Goal: Task Accomplishment & Management: Complete application form

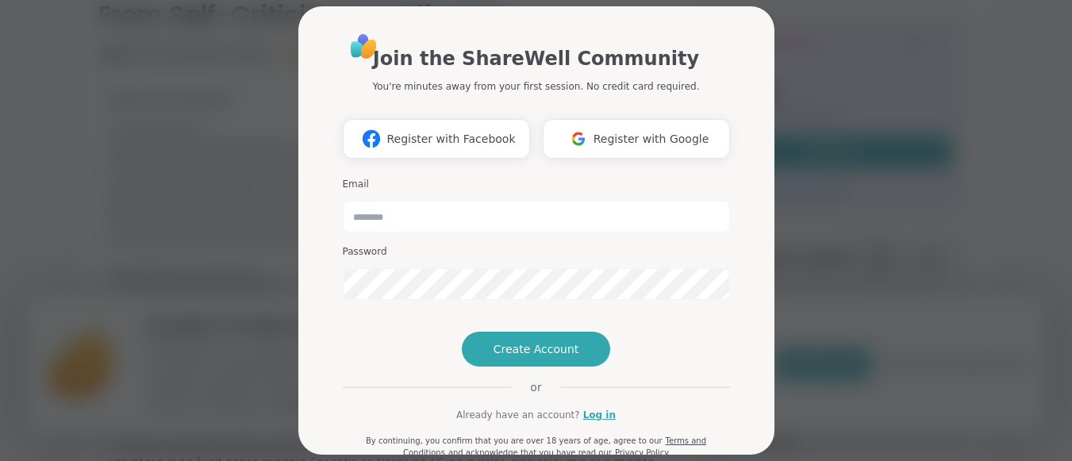
scroll to position [42, 0]
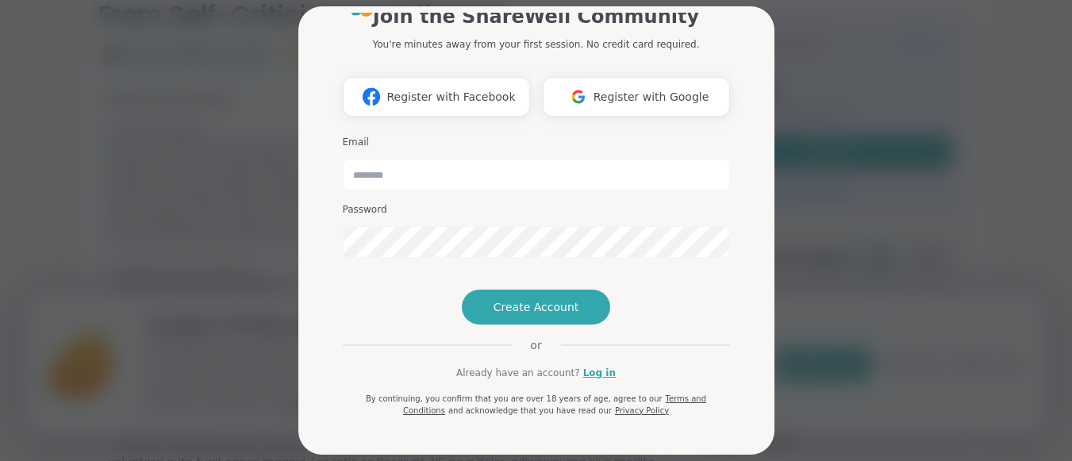
click at [622, 106] on button "Register with Google" at bounding box center [636, 97] width 187 height 40
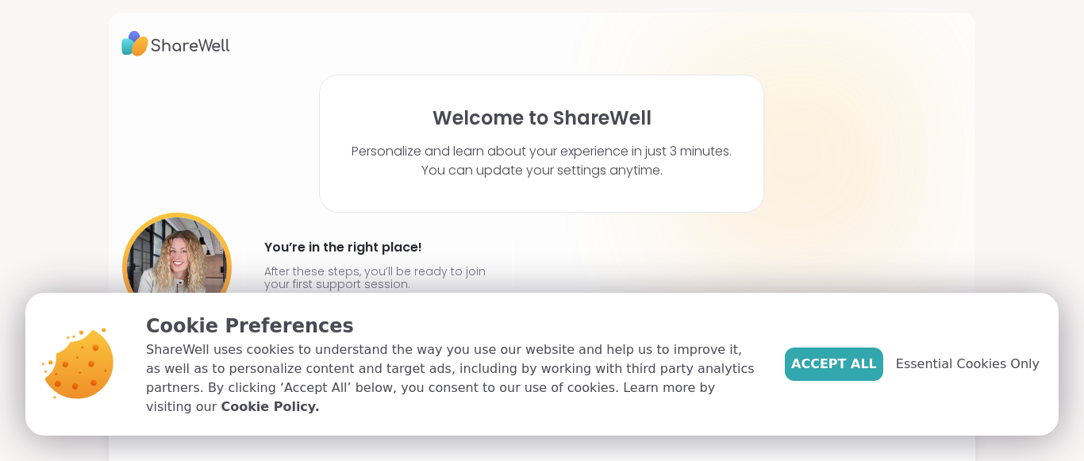
scroll to position [13, 0]
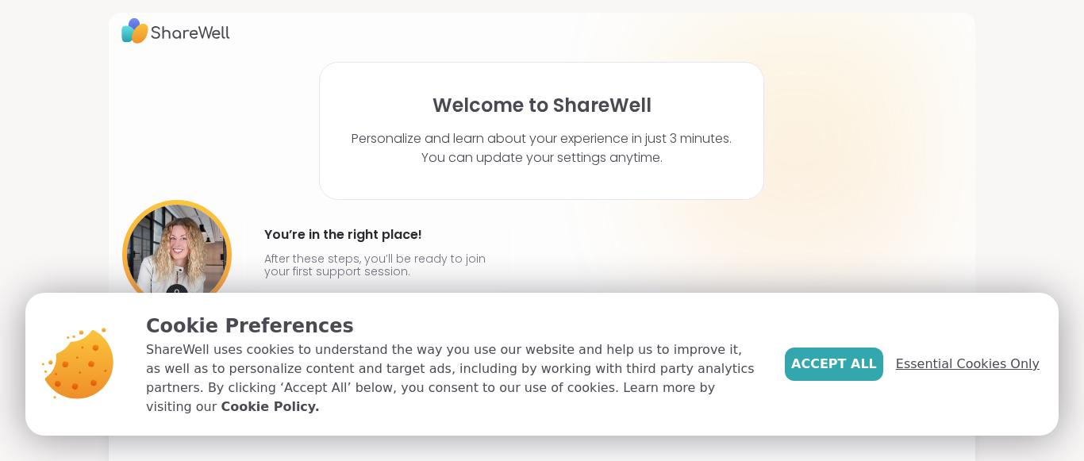
click at [939, 368] on span "Essential Cookies Only" at bounding box center [968, 364] width 144 height 19
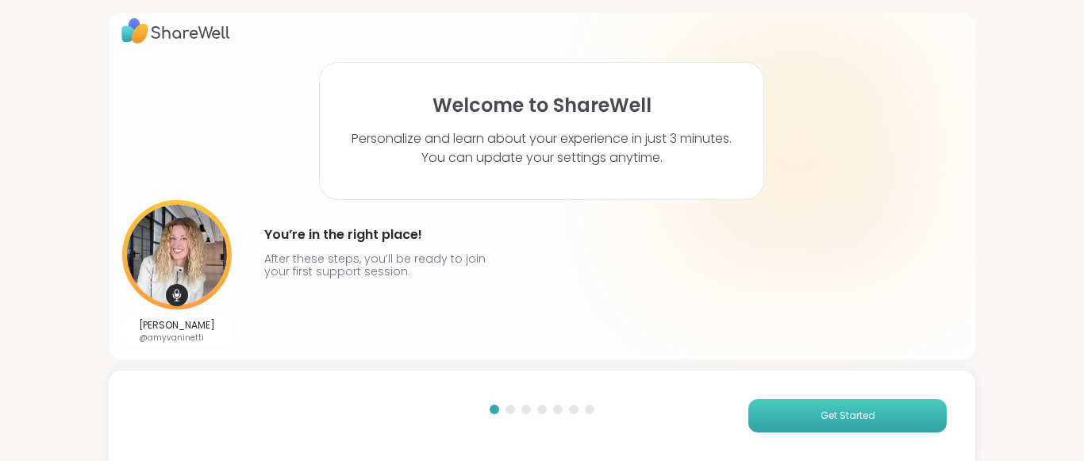
click at [839, 409] on span "Get Started" at bounding box center [847, 416] width 55 height 14
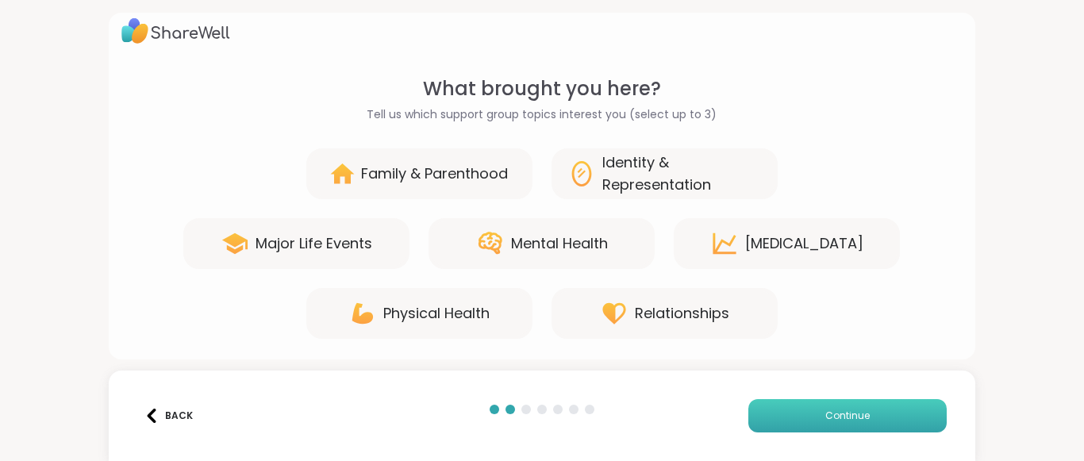
click at [808, 401] on button "Continue" at bounding box center [847, 415] width 198 height 33
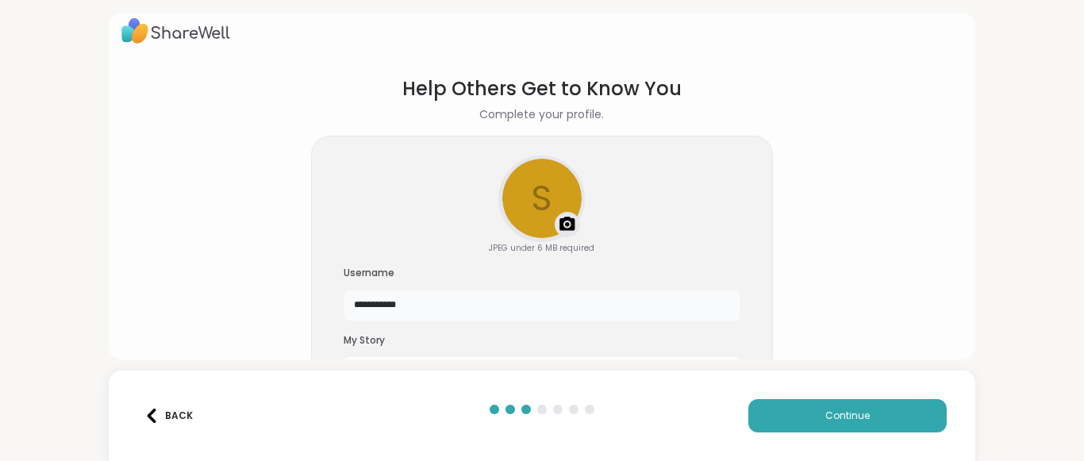
click at [452, 311] on input "**********" at bounding box center [542, 306] width 397 height 32
click at [870, 409] on button "Continue" at bounding box center [847, 415] width 198 height 33
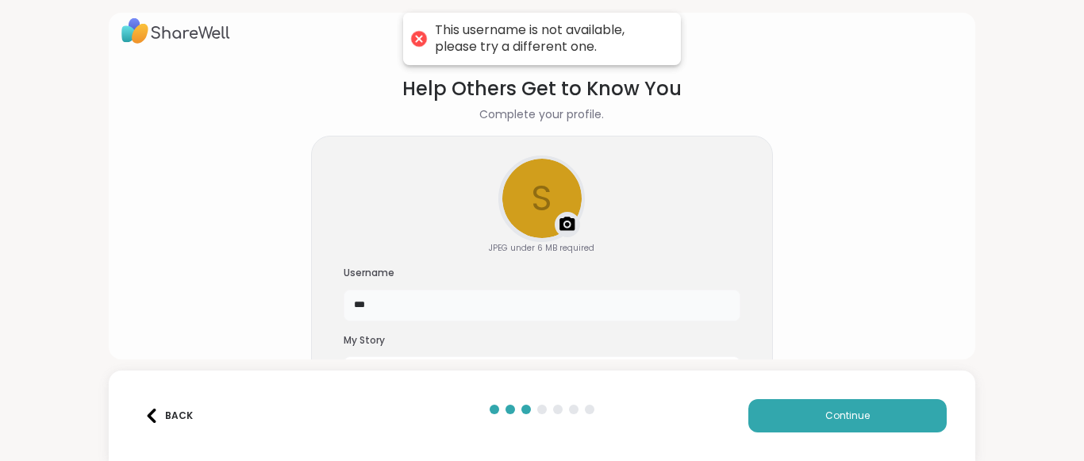
click at [439, 313] on input "***" at bounding box center [542, 306] width 397 height 32
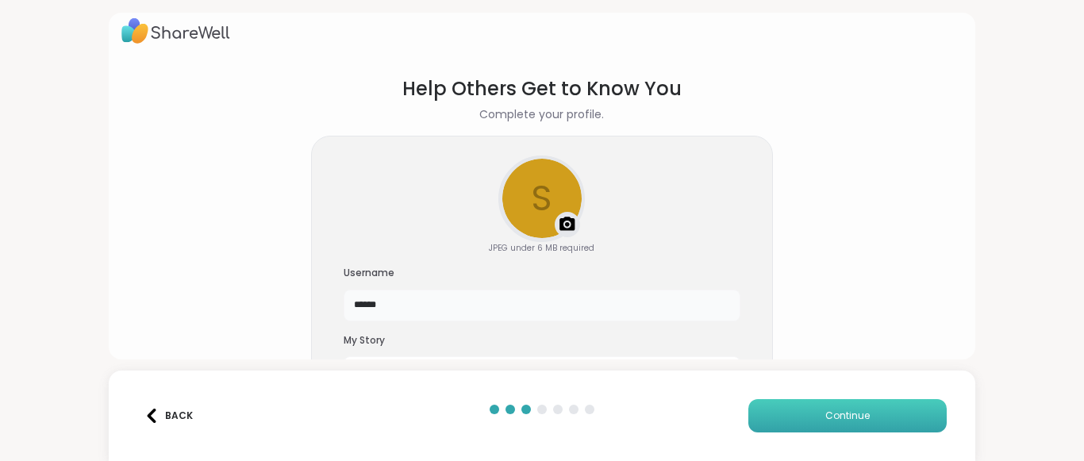
type input "******"
click at [797, 410] on button "Continue" at bounding box center [847, 415] width 198 height 33
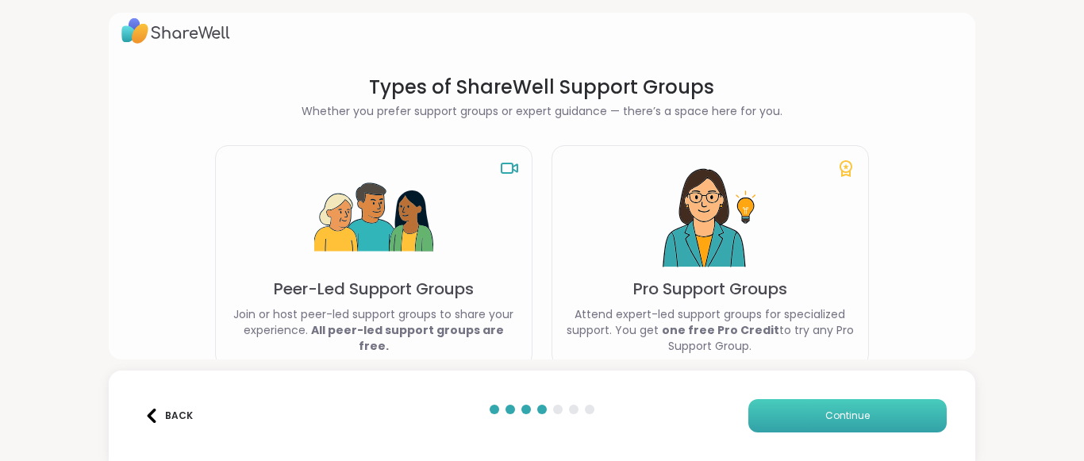
click at [825, 410] on span "Continue" at bounding box center [847, 416] width 44 height 14
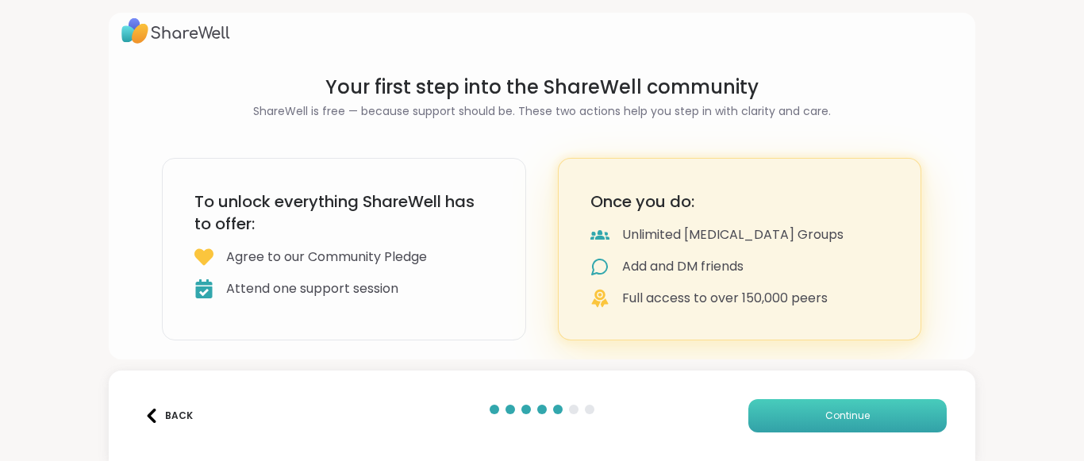
click at [781, 408] on button "Continue" at bounding box center [847, 415] width 198 height 33
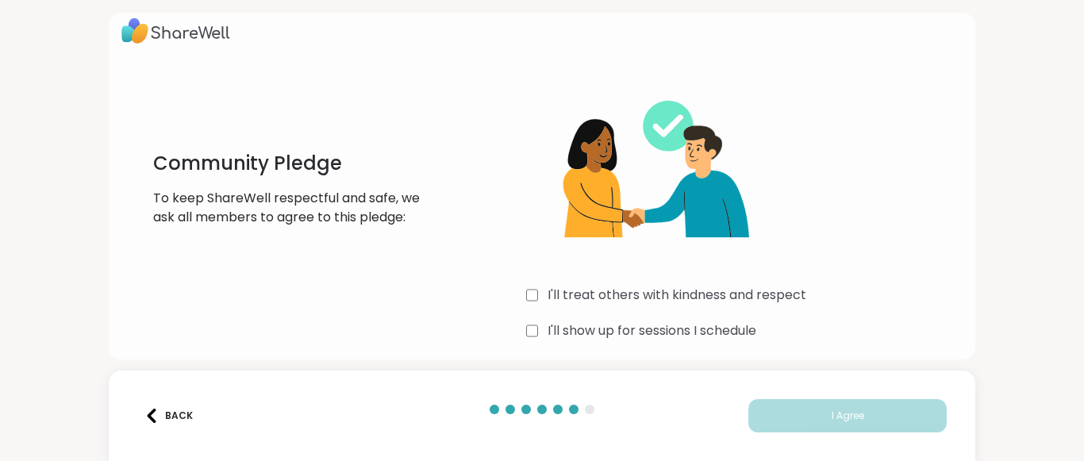
click at [664, 298] on label "I'll treat others with kindness and respect" at bounding box center [676, 295] width 259 height 19
click at [653, 339] on label "I'll show up for sessions I schedule" at bounding box center [651, 330] width 209 height 19
click at [562, 325] on label "I'll show up for sessions I schedule" at bounding box center [651, 330] width 209 height 19
click at [569, 303] on label "I'll treat others with kindness and respect" at bounding box center [676, 295] width 259 height 19
click at [577, 338] on label "I'll show up for sessions I schedule" at bounding box center [651, 330] width 209 height 19
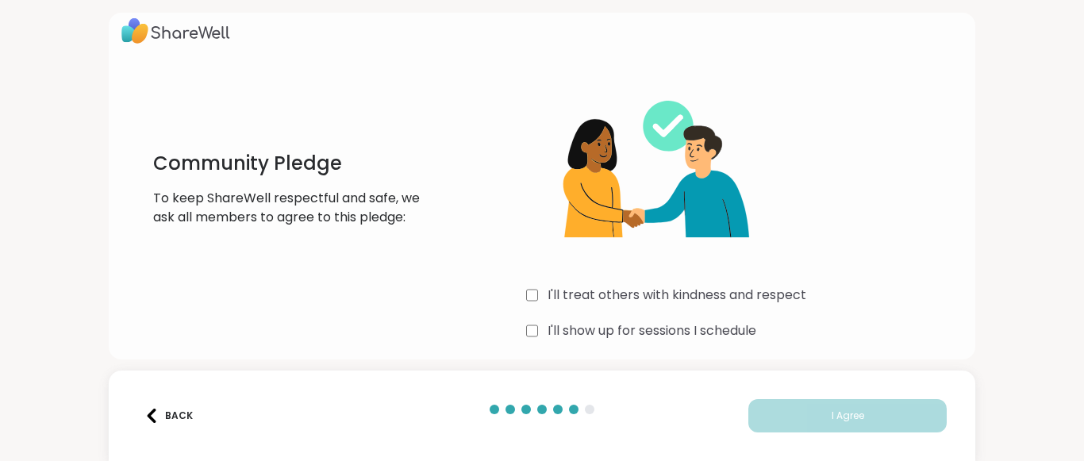
click at [553, 290] on label "I'll treat others with kindness and respect" at bounding box center [676, 295] width 259 height 19
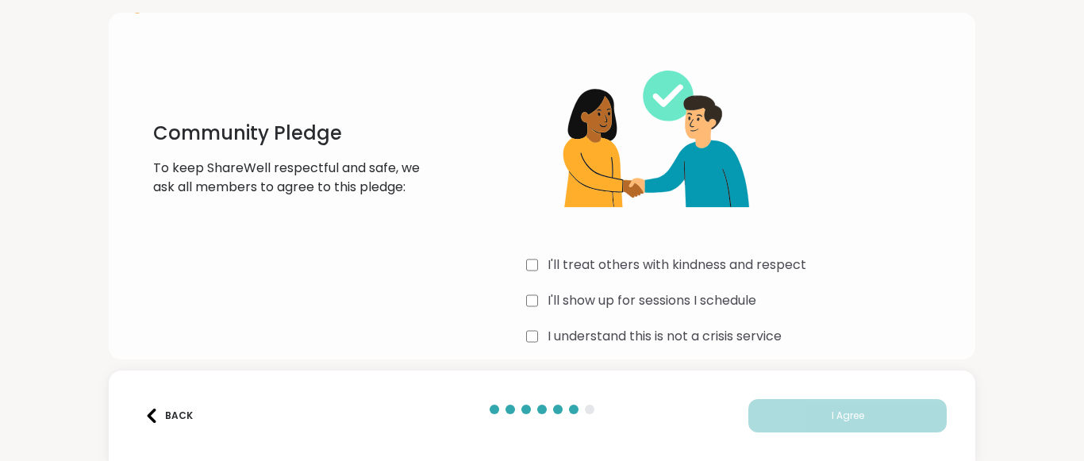
scroll to position [59, 0]
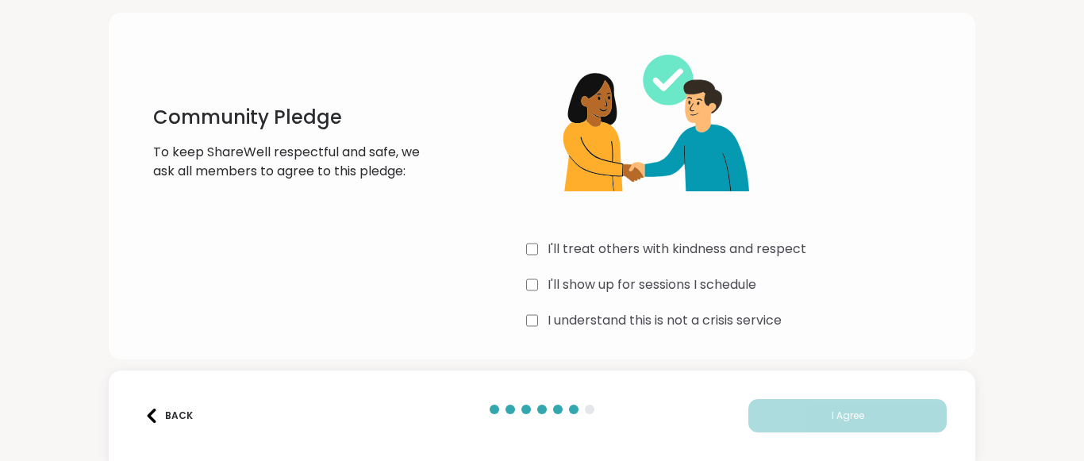
click at [562, 326] on label "I understand this is not a crisis service" at bounding box center [664, 320] width 234 height 19
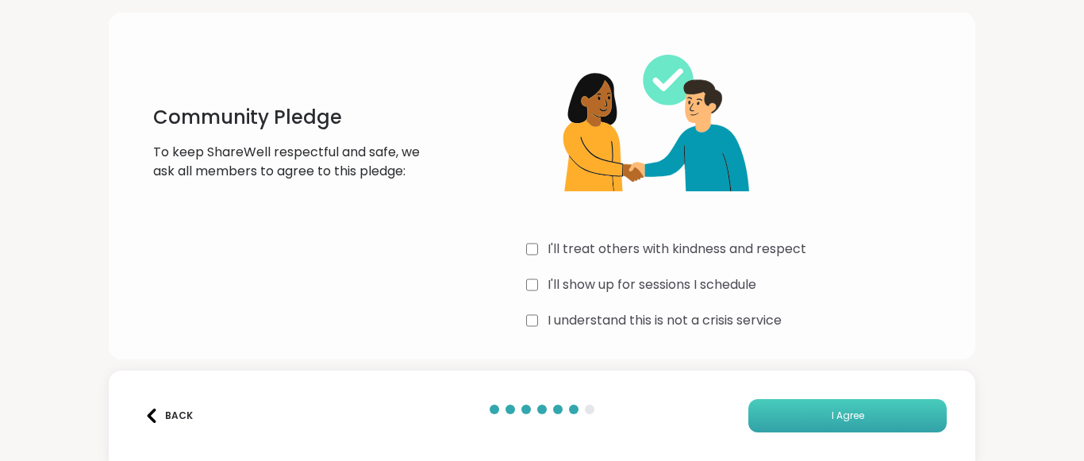
click at [832, 418] on span "I Agree" at bounding box center [847, 416] width 33 height 14
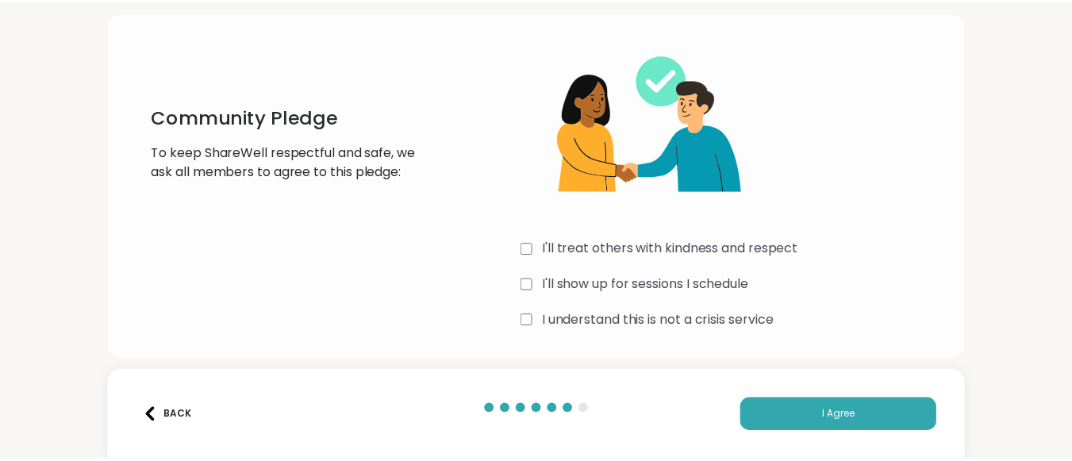
scroll to position [0, 0]
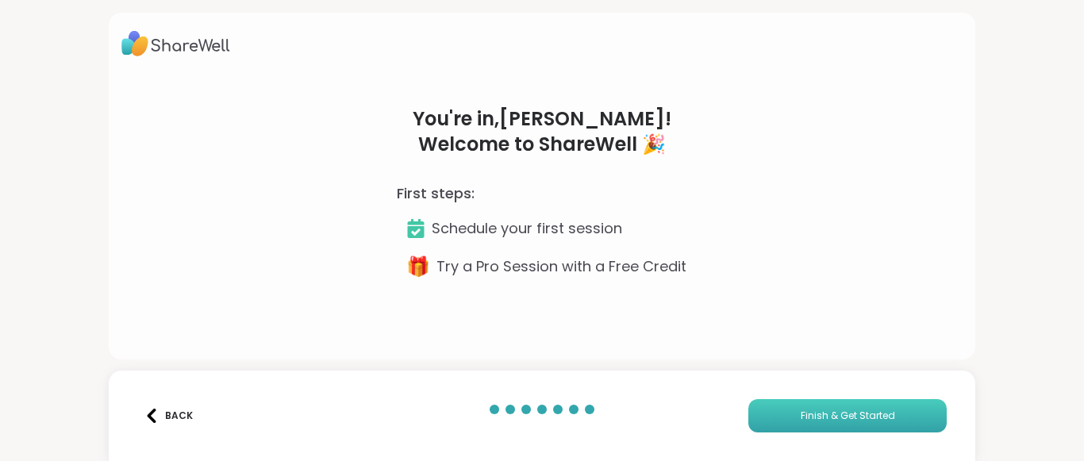
click at [764, 411] on button "Finish & Get Started" at bounding box center [847, 415] width 198 height 33
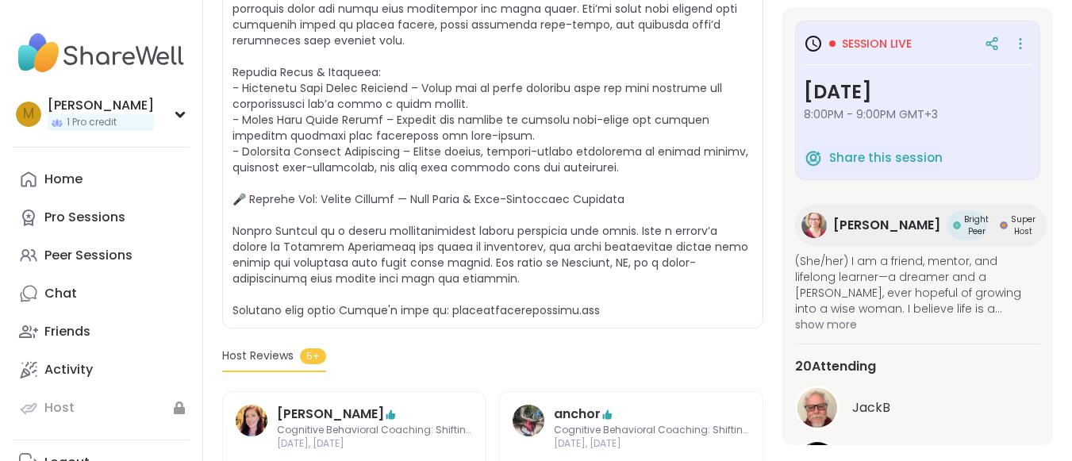
scroll to position [317, 0]
